Goal: Register for event/course

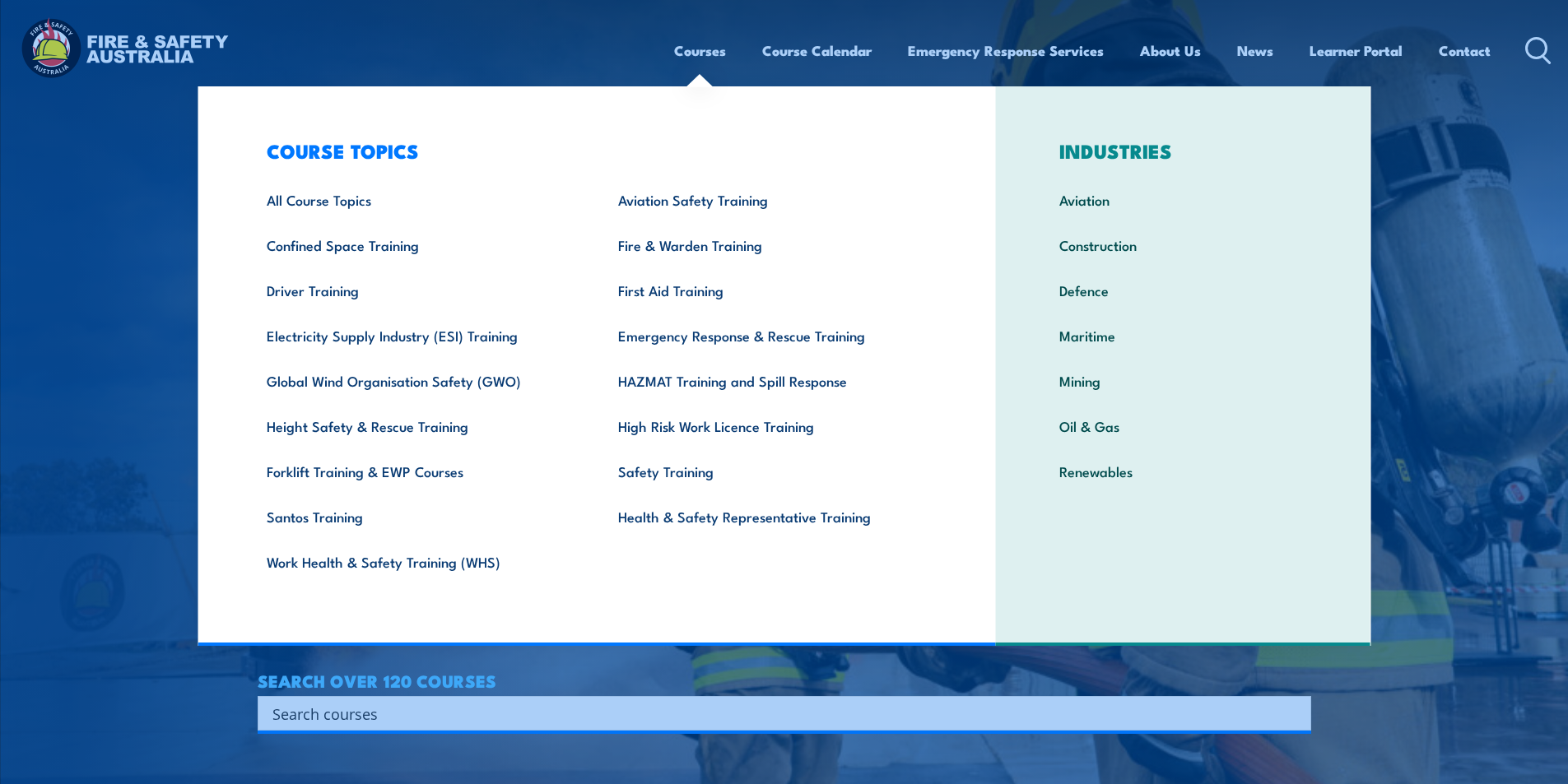
click at [699, 52] on link "Courses" at bounding box center [700, 50] width 52 height 44
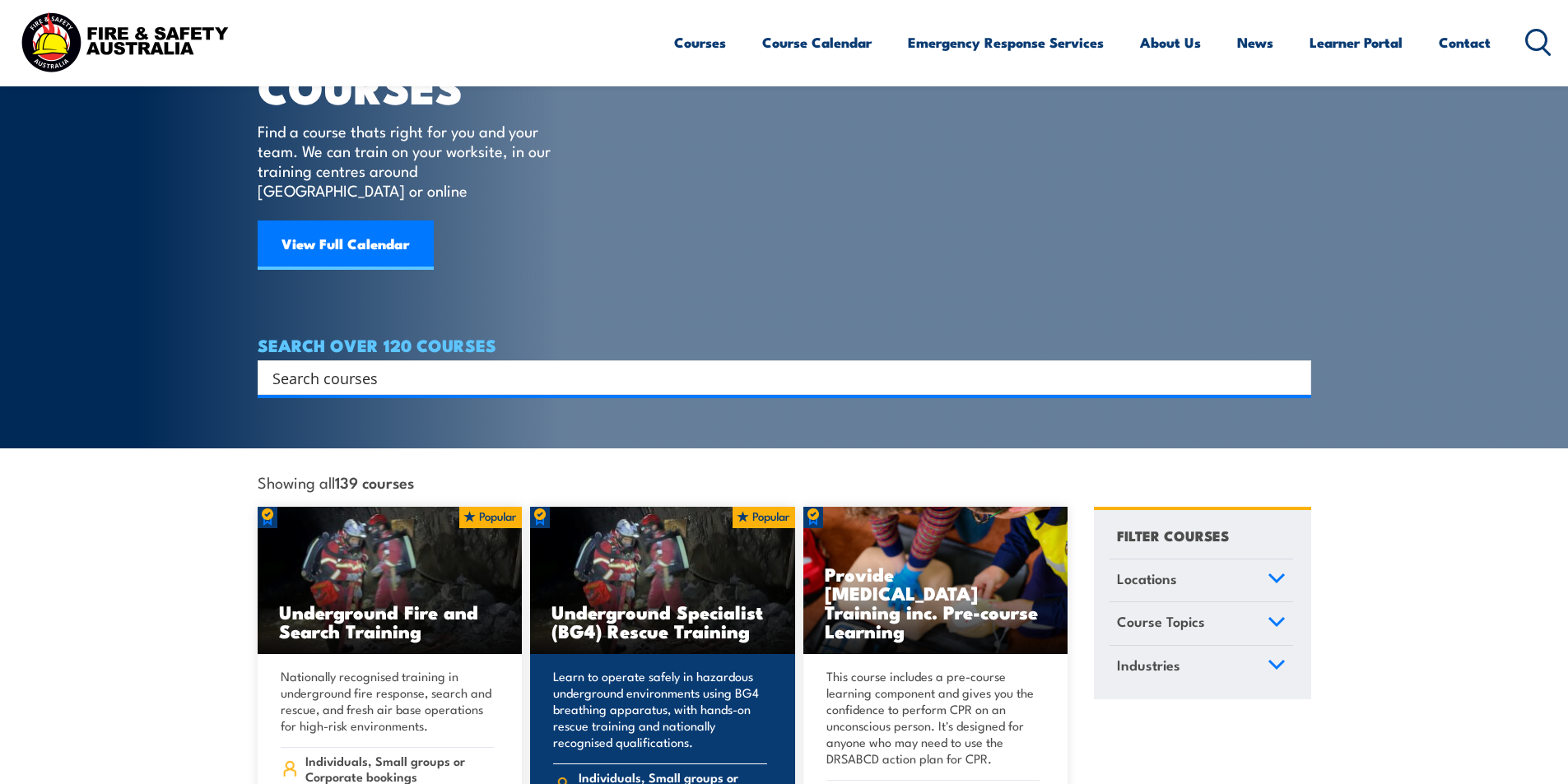
scroll to position [329, 0]
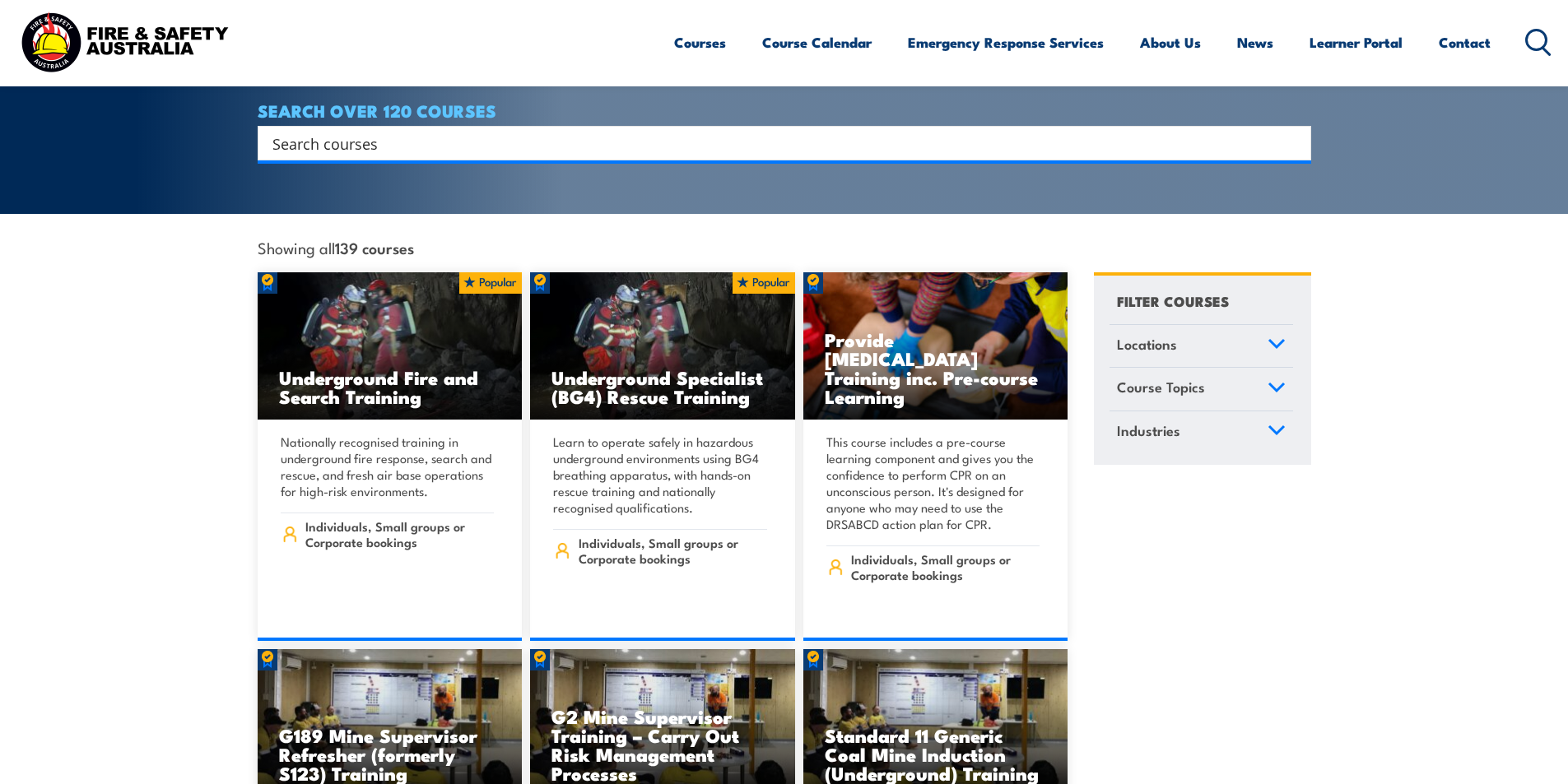
click at [1243, 327] on link "Locations" at bounding box center [1201, 346] width 183 height 43
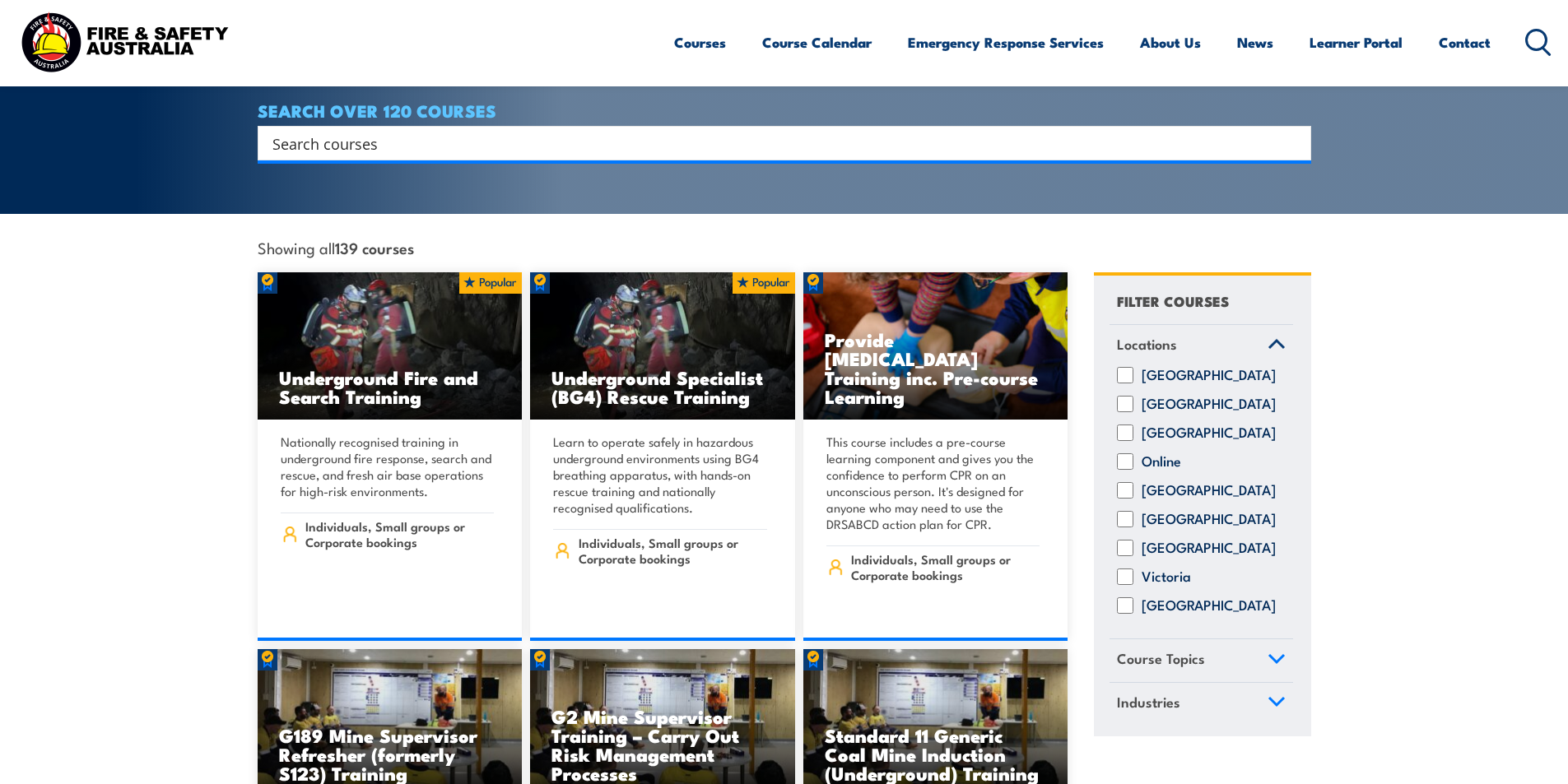
click at [1128, 427] on input "Northern Territory" at bounding box center [1125, 432] width 16 height 16
checkbox input "true"
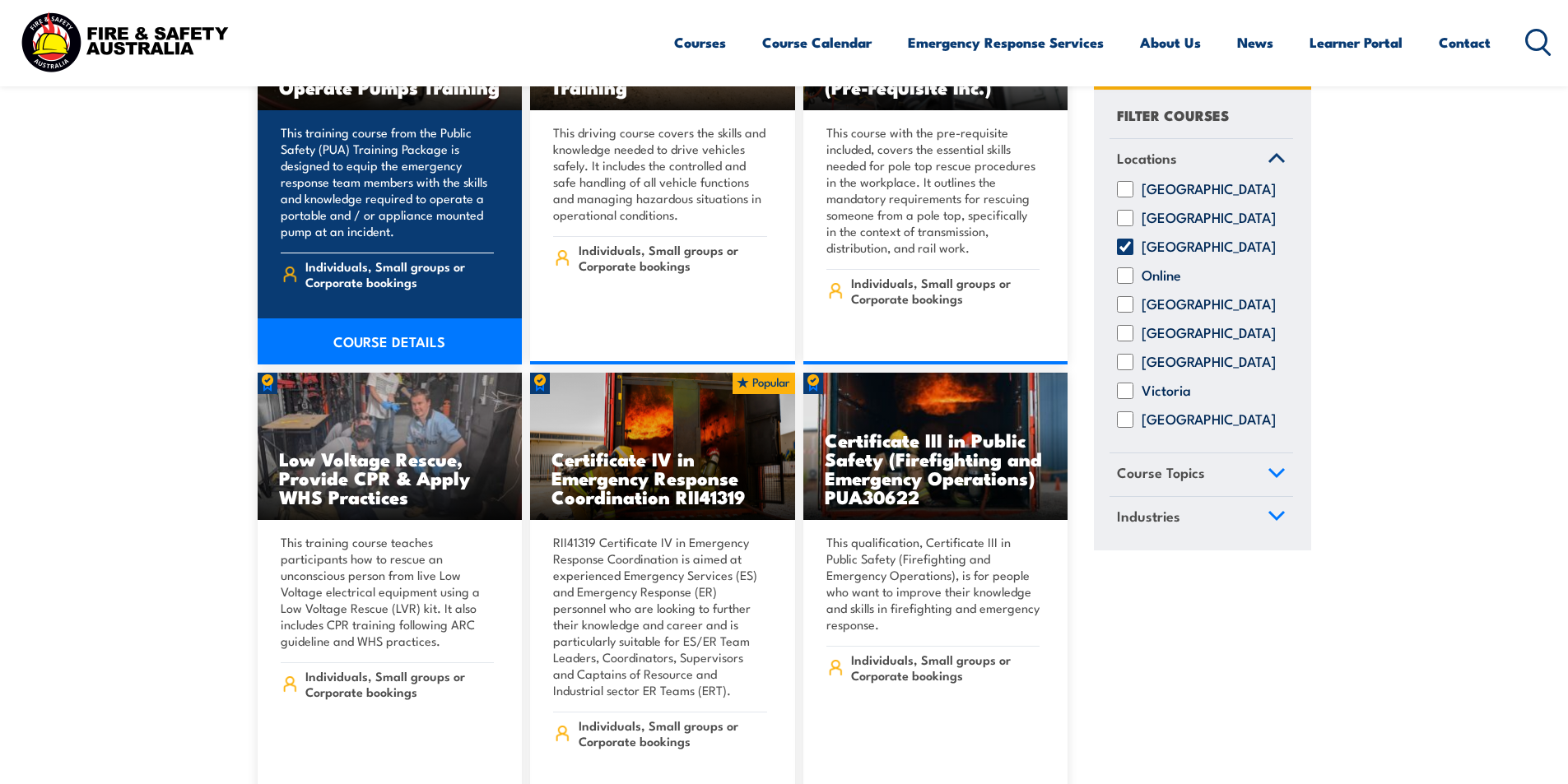
scroll to position [1974, 0]
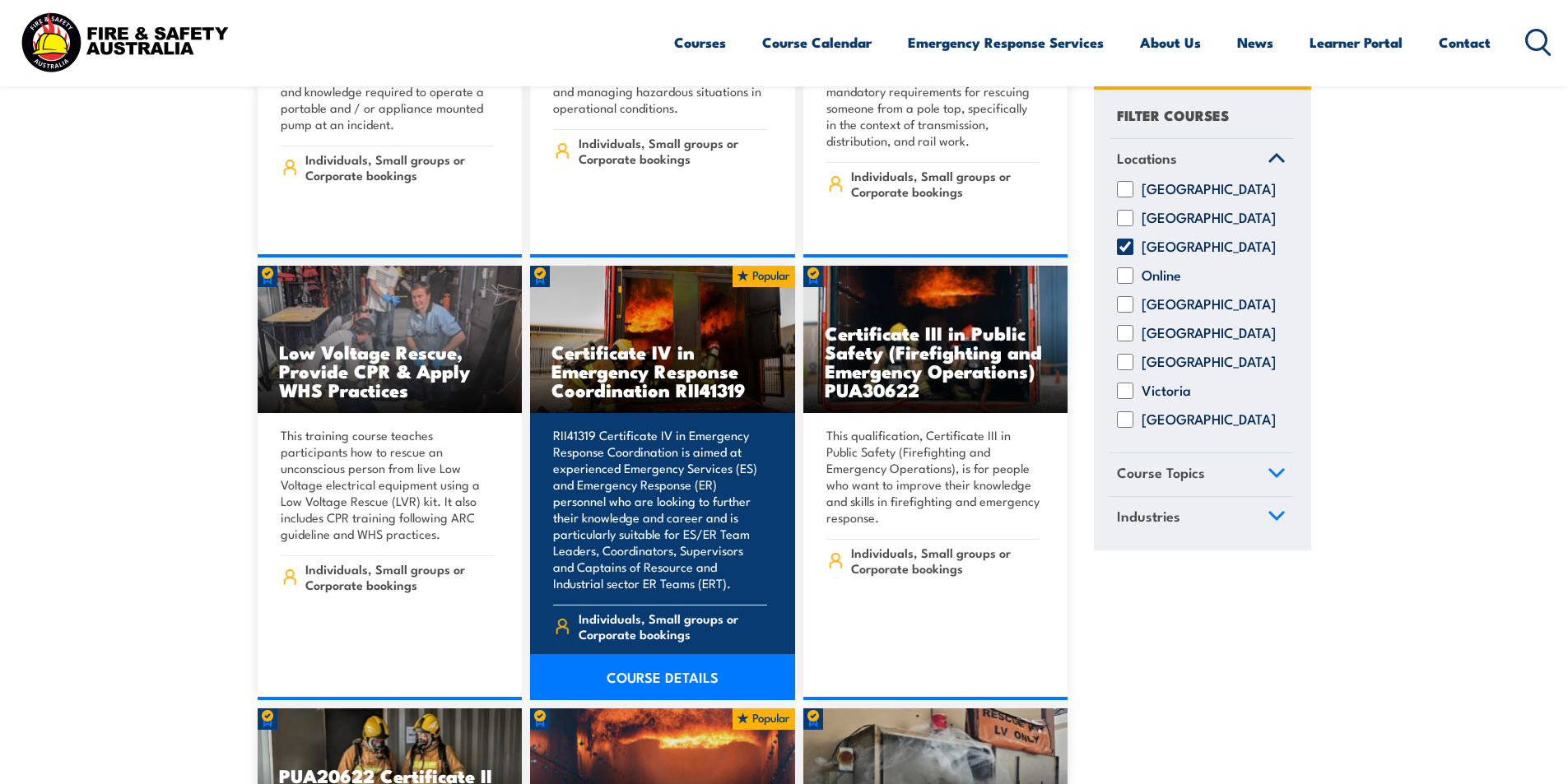
click at [659, 342] on h3 "Certificate IV in Emergency Response Coordination RII41319" at bounding box center [662, 370] width 223 height 57
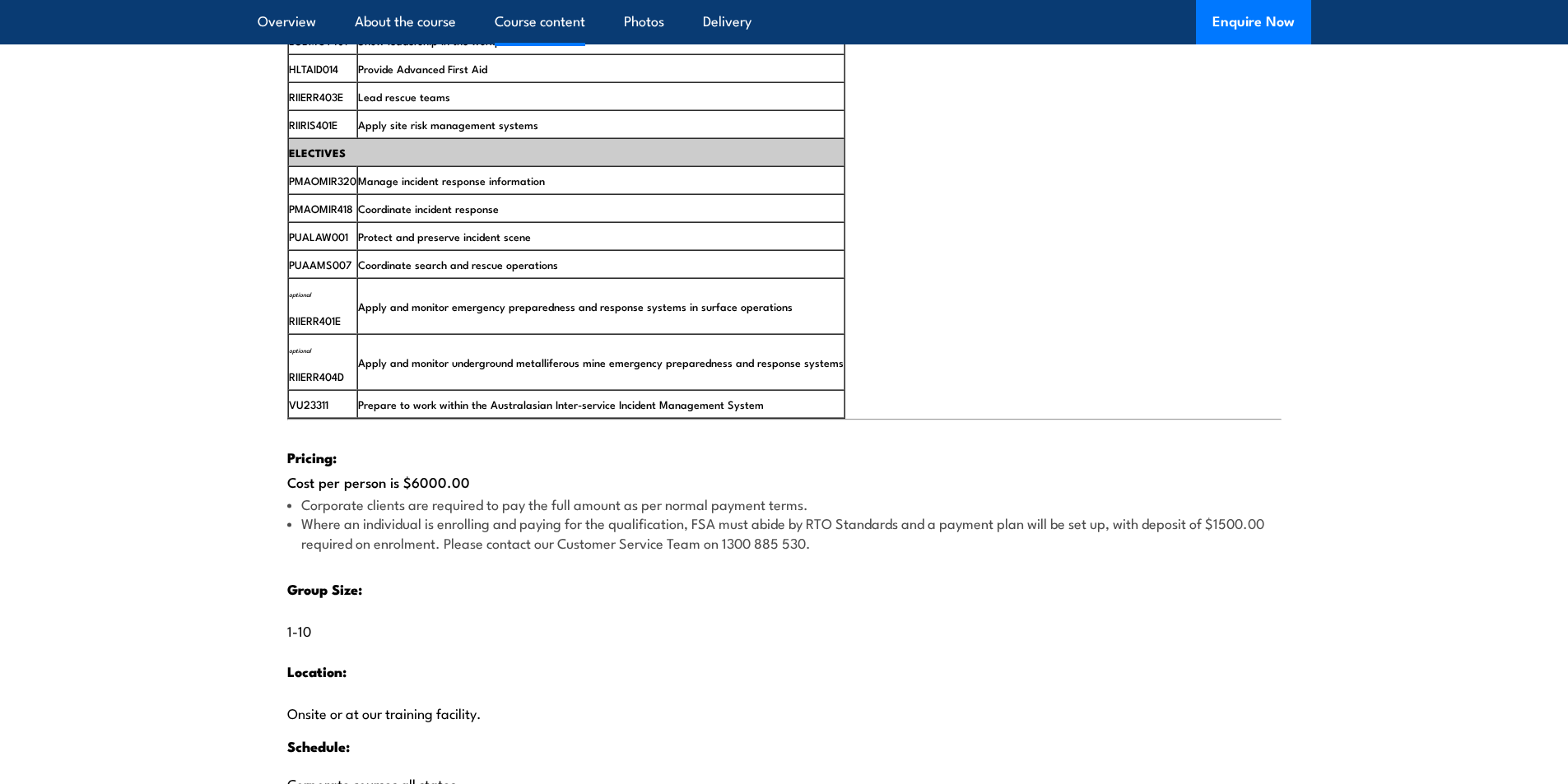
scroll to position [2632, 0]
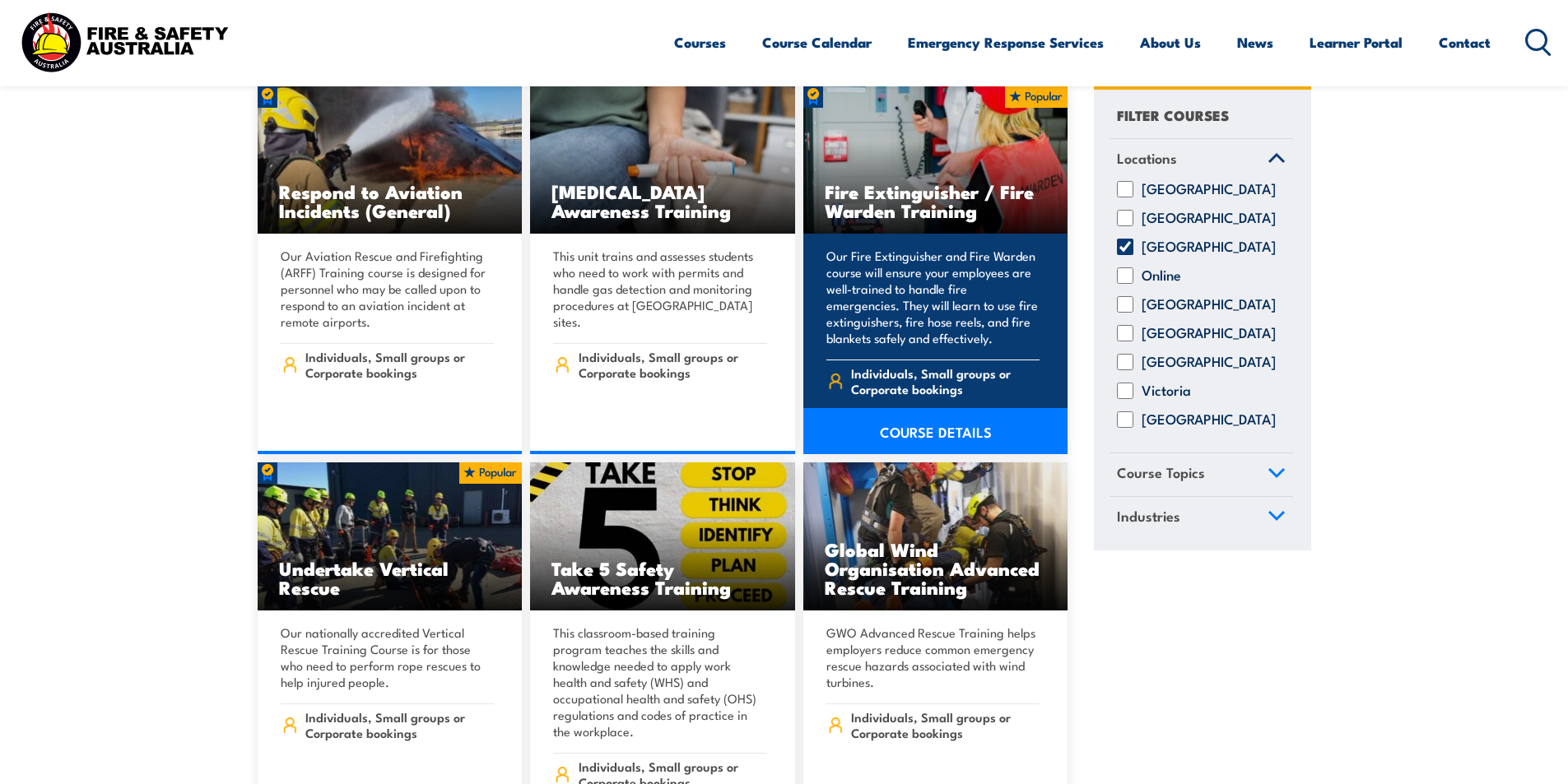
scroll to position [3372, 0]
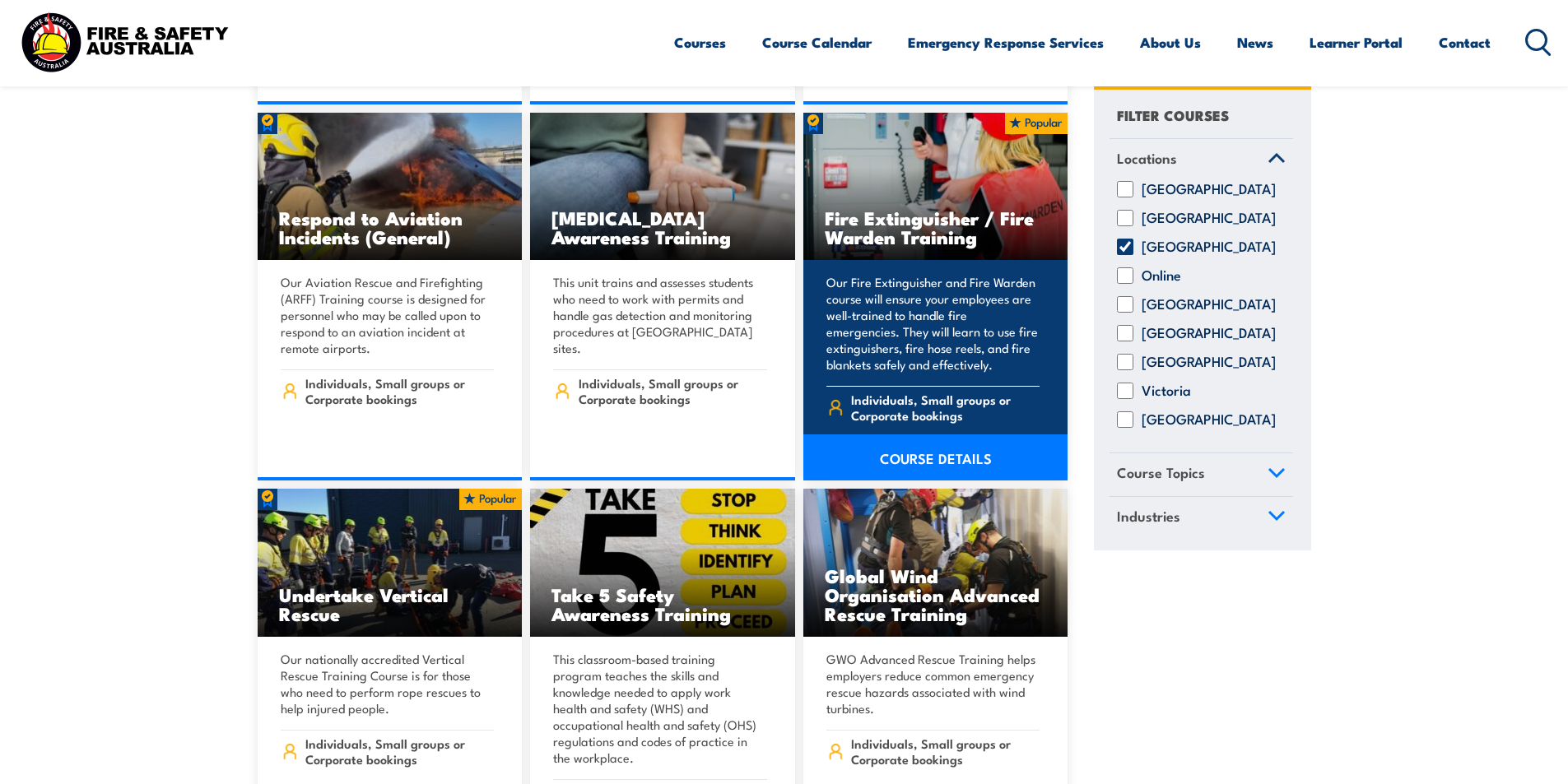
click at [894, 208] on h3 "Fire Extinguisher / Fire Warden Training" at bounding box center [936, 227] width 223 height 38
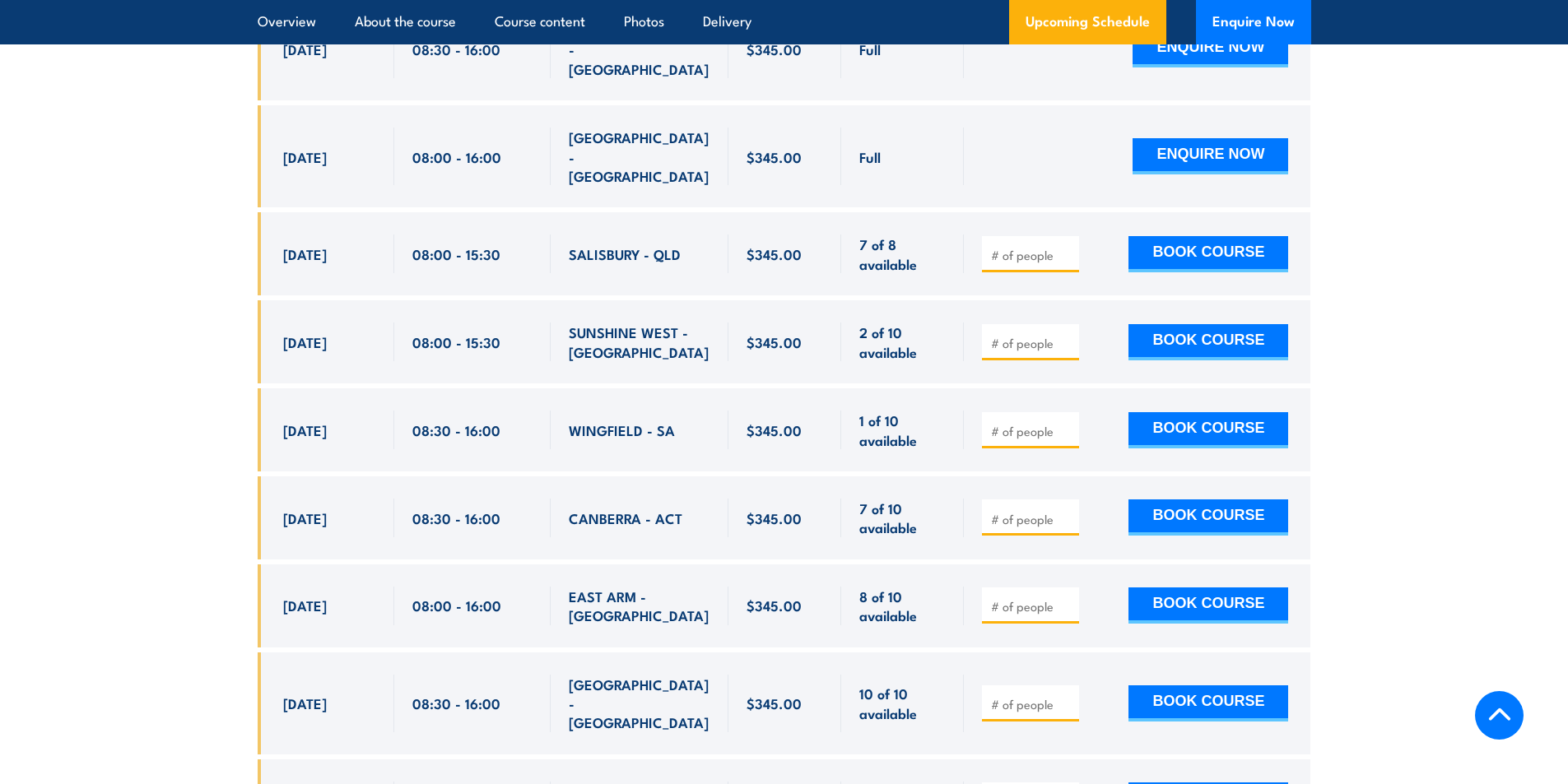
scroll to position [3455, 0]
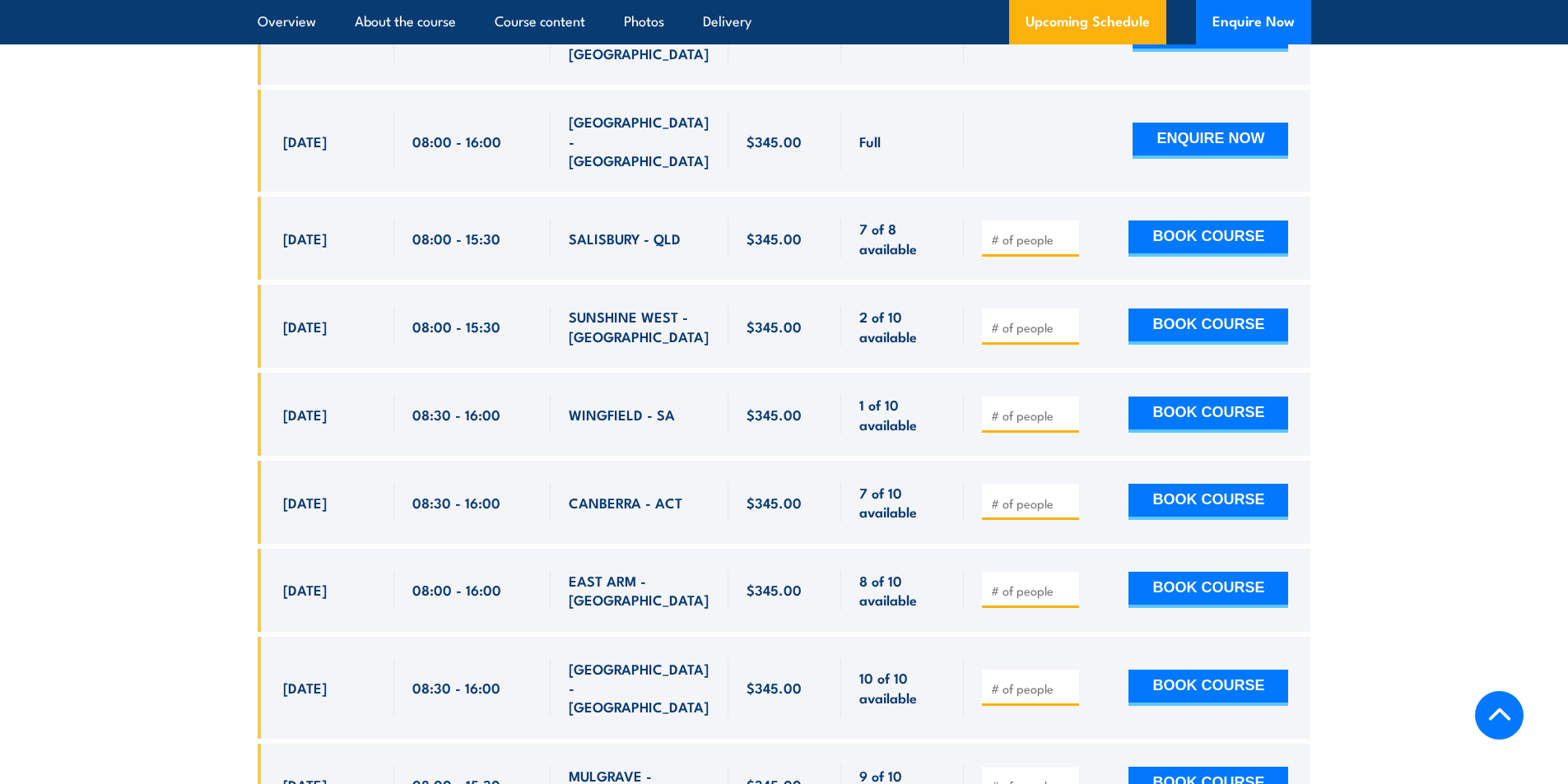
click at [706, 570] on div "EAST ARM - [GEOGRAPHIC_DATA]" at bounding box center [639, 589] width 142 height 38
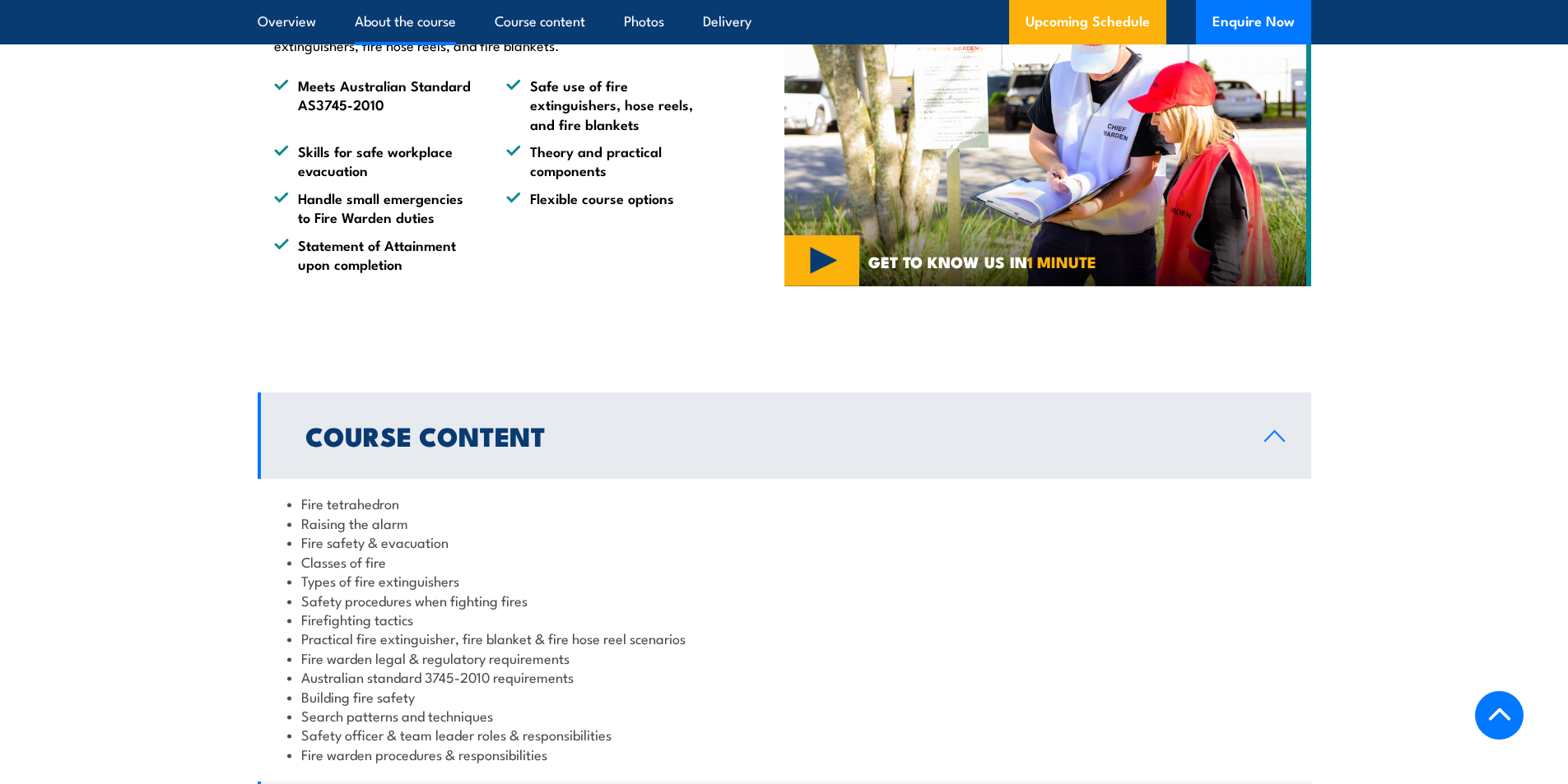
scroll to position [905, 0]
